Goal: Check status

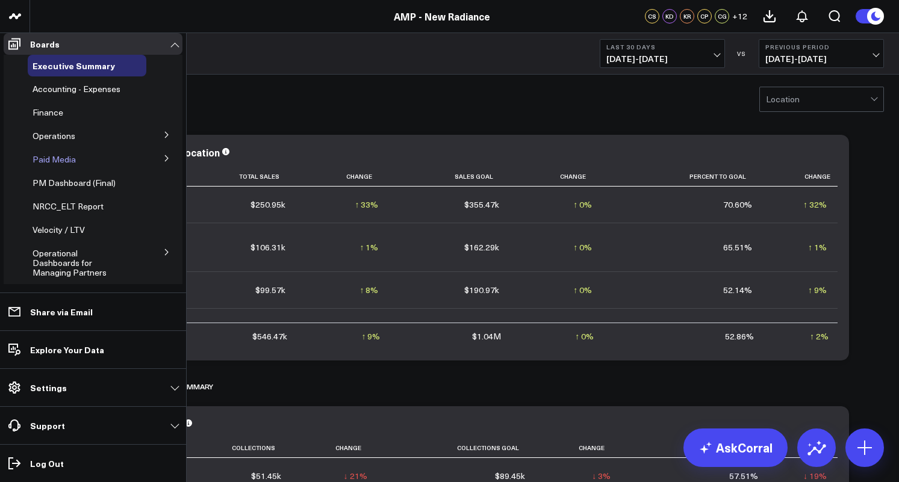
click at [53, 165] on span "Paid Media" at bounding box center [54, 159] width 43 height 11
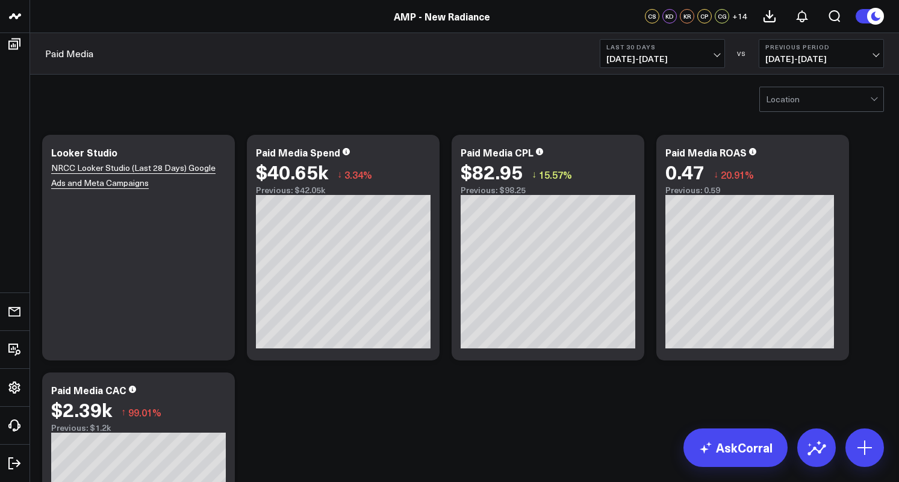
click at [691, 59] on span "[DATE] - [DATE]" at bounding box center [662, 59] width 112 height 10
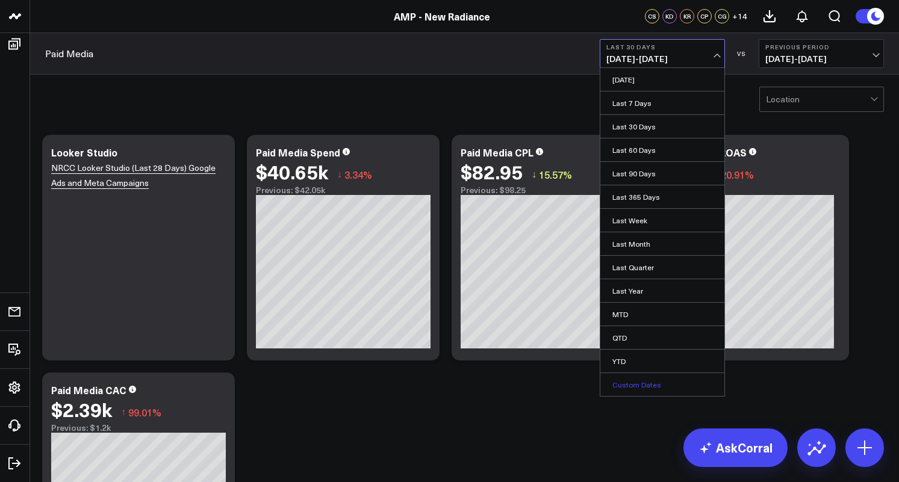
click at [638, 385] on link "Custom Dates" at bounding box center [662, 384] width 124 height 23
select select "7"
select select "2025"
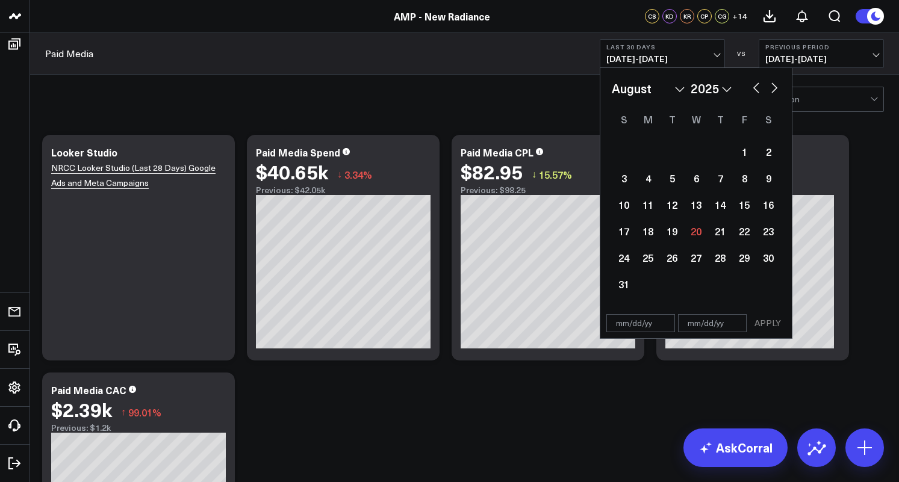
click at [415, 20] on link "AMP - New Radiance" at bounding box center [442, 16] width 96 height 13
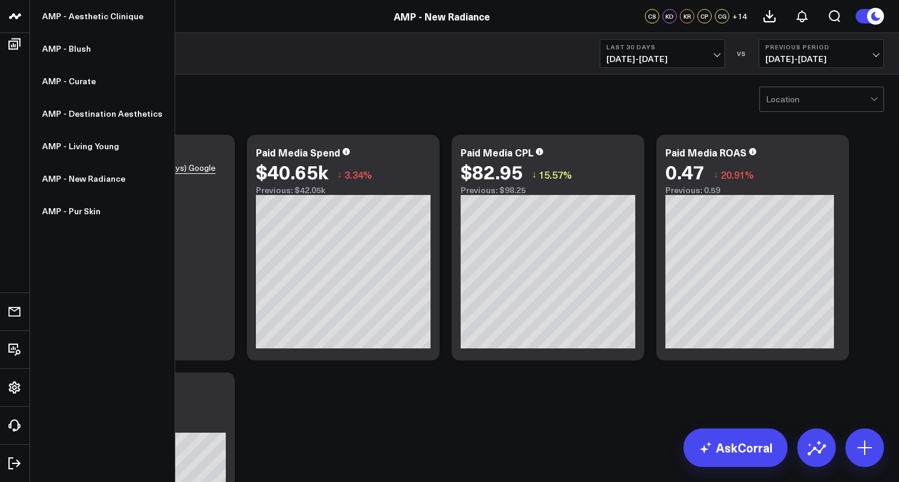
click at [14, 19] on icon at bounding box center [15, 16] width 14 height 14
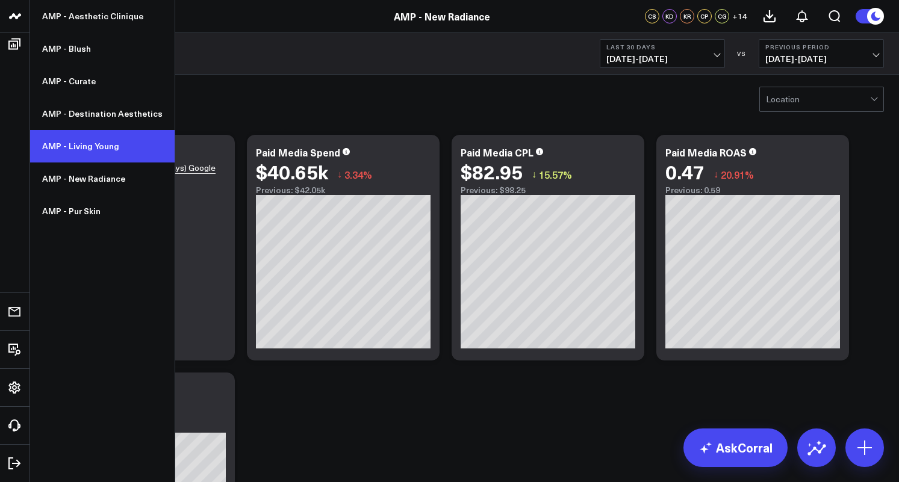
click at [76, 145] on link "AMP - Living Young" at bounding box center [102, 146] width 145 height 33
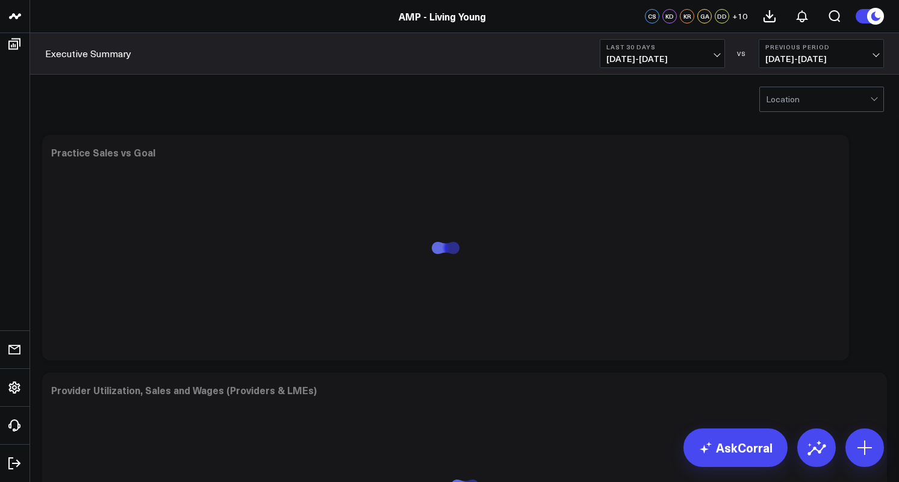
click at [714, 59] on span "[DATE] - [DATE]" at bounding box center [662, 59] width 112 height 10
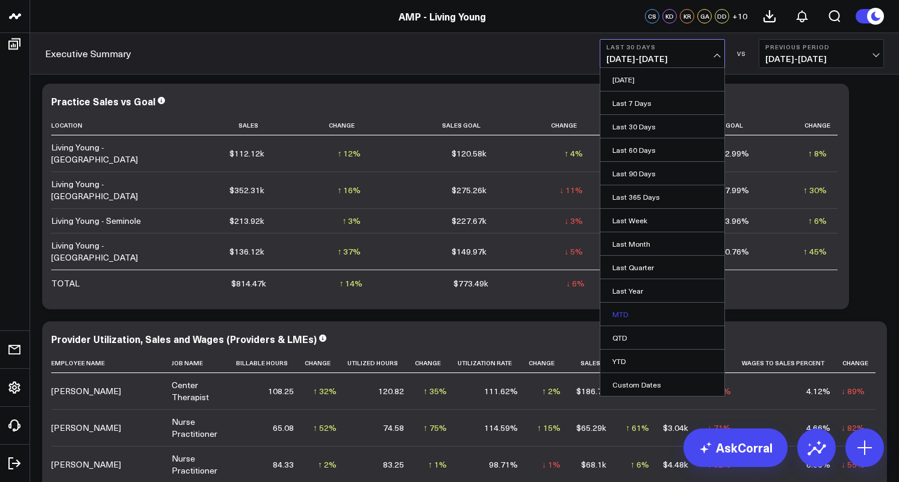
scroll to position [53, 0]
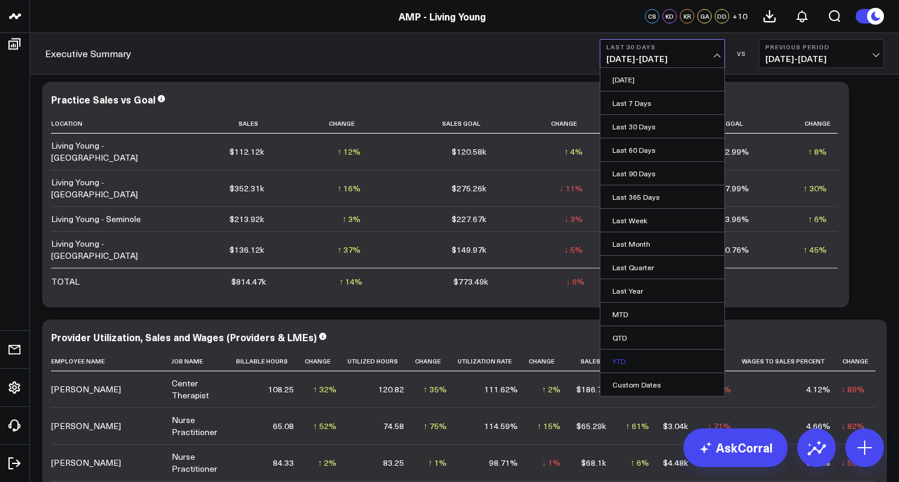
click at [639, 361] on link "YTD" at bounding box center [662, 361] width 124 height 23
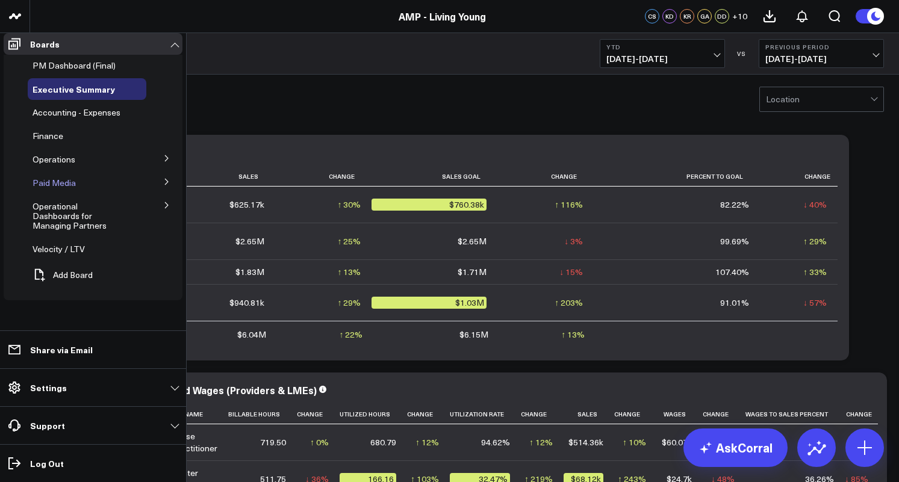
click at [50, 188] on span "Paid Media" at bounding box center [54, 182] width 43 height 11
